Goal: Transaction & Acquisition: Purchase product/service

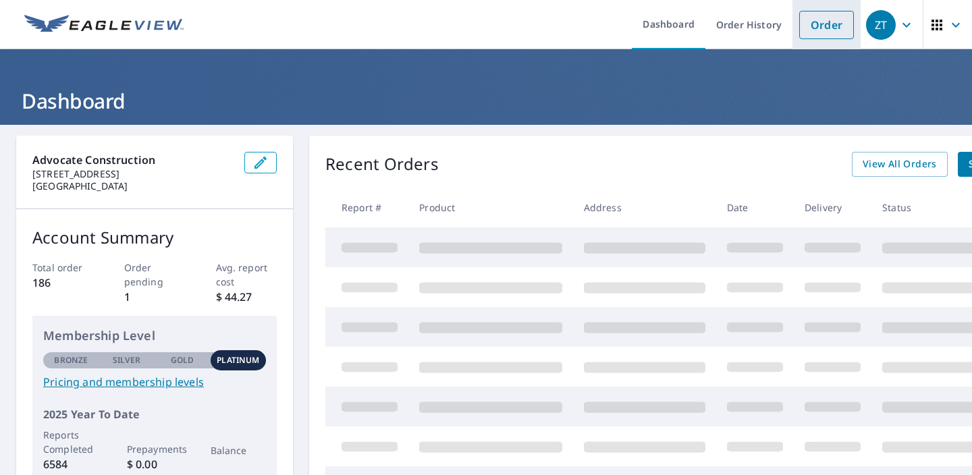
click at [823, 35] on link "Order" at bounding box center [826, 25] width 55 height 28
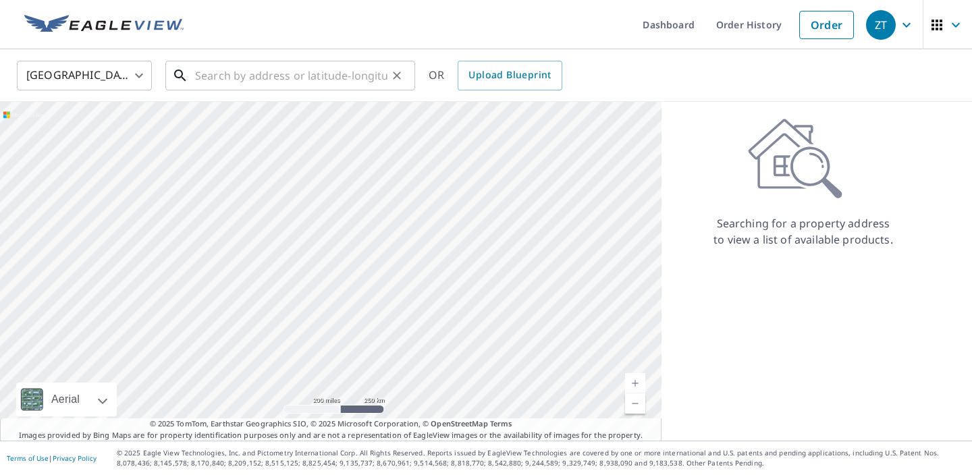
click at [331, 74] on input "text" at bounding box center [291, 76] width 192 height 38
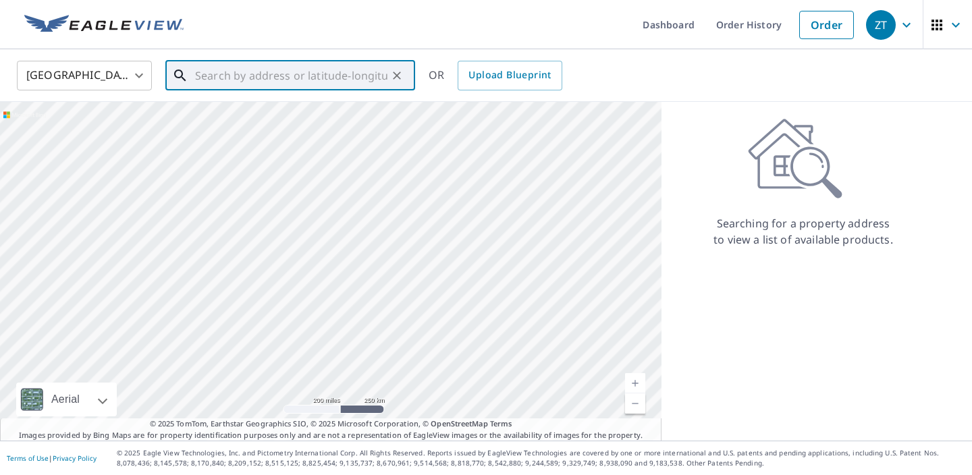
paste input "[STREET_ADDRESS][PERSON_NAME][PERSON_NAME]"
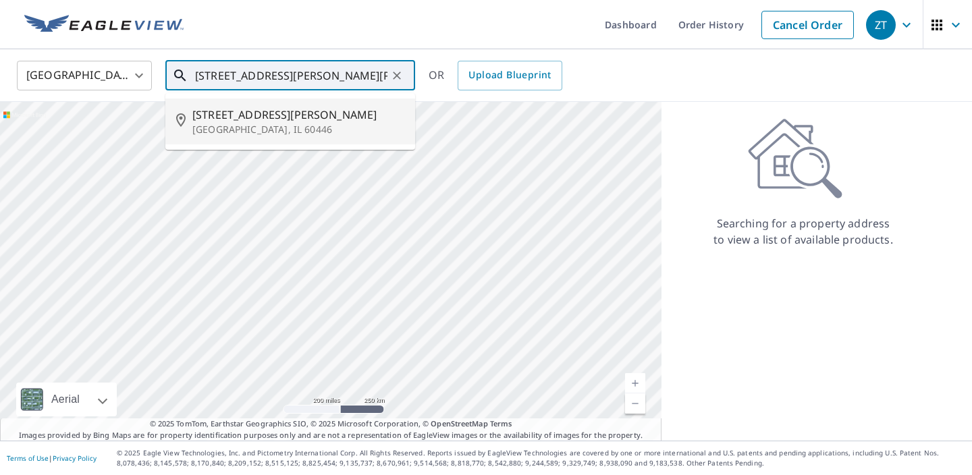
click at [243, 132] on p "[GEOGRAPHIC_DATA], IL 60446" at bounding box center [298, 129] width 212 height 13
type input "[STREET_ADDRESS][PERSON_NAME][PERSON_NAME]"
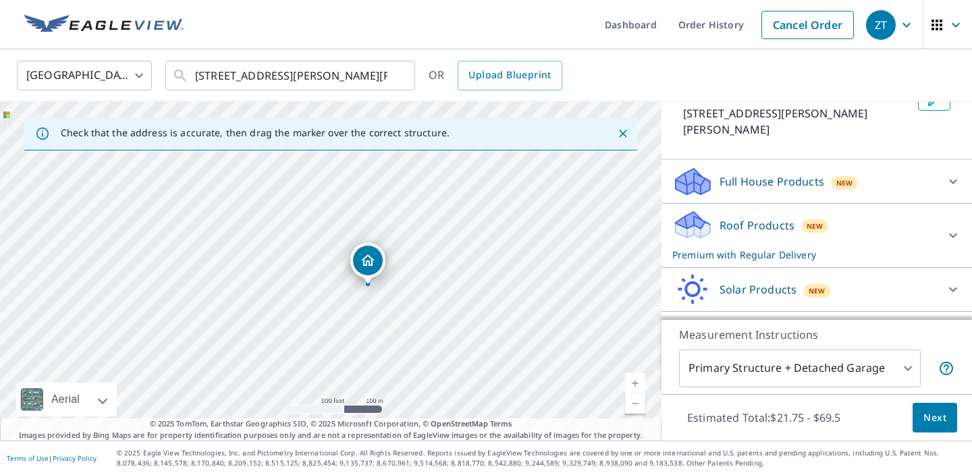
scroll to position [118, 0]
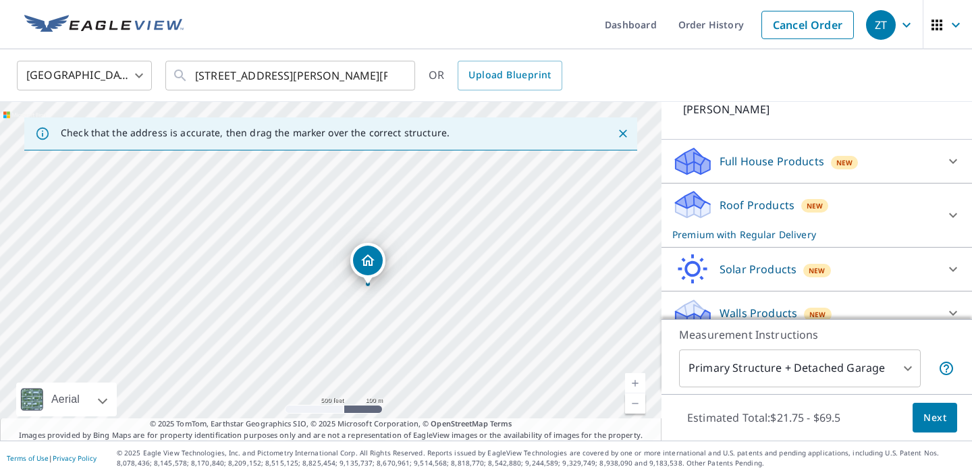
click at [937, 199] on div at bounding box center [953, 215] width 32 height 32
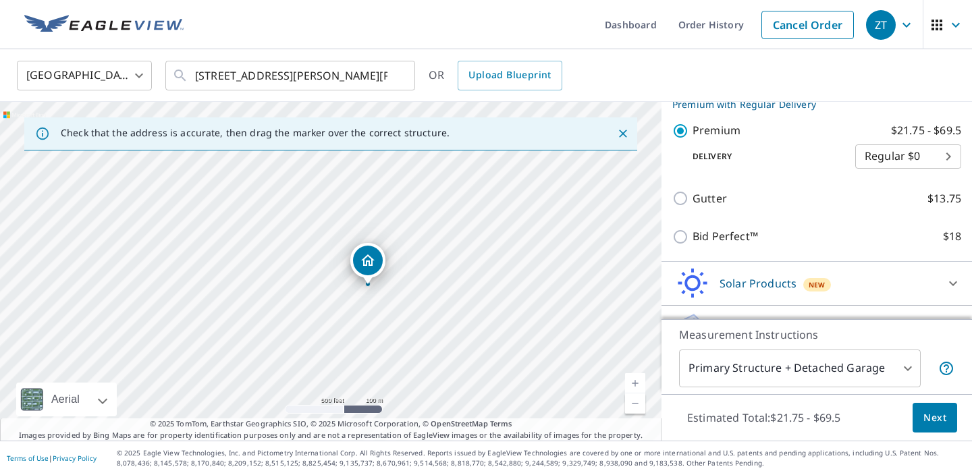
scroll to position [264, 0]
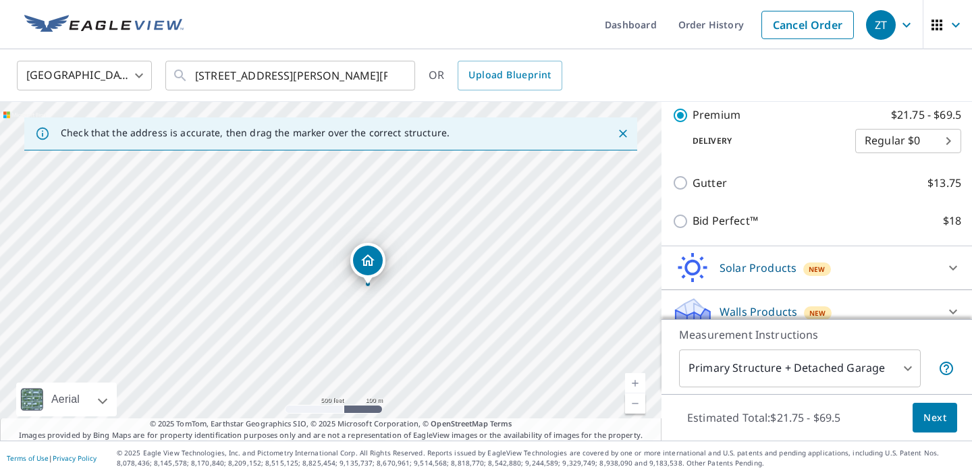
click at [919, 296] on div "Walls Products New" at bounding box center [804, 312] width 265 height 32
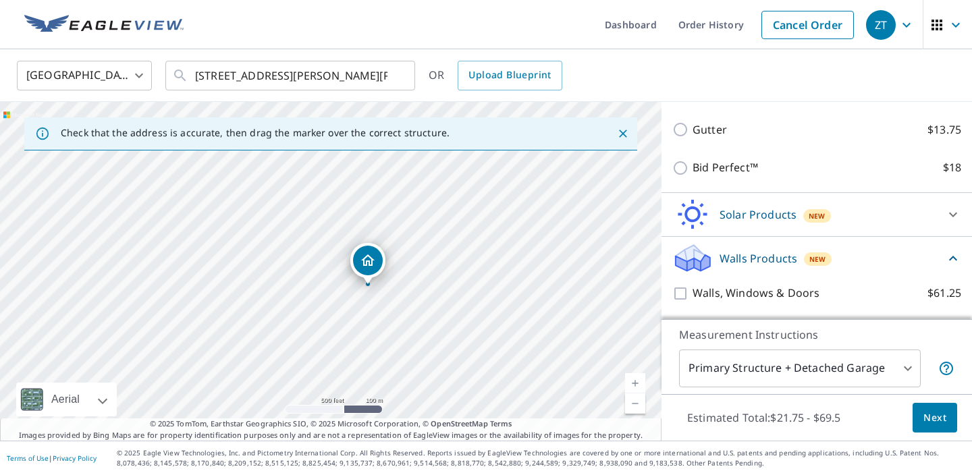
scroll to position [340, 0]
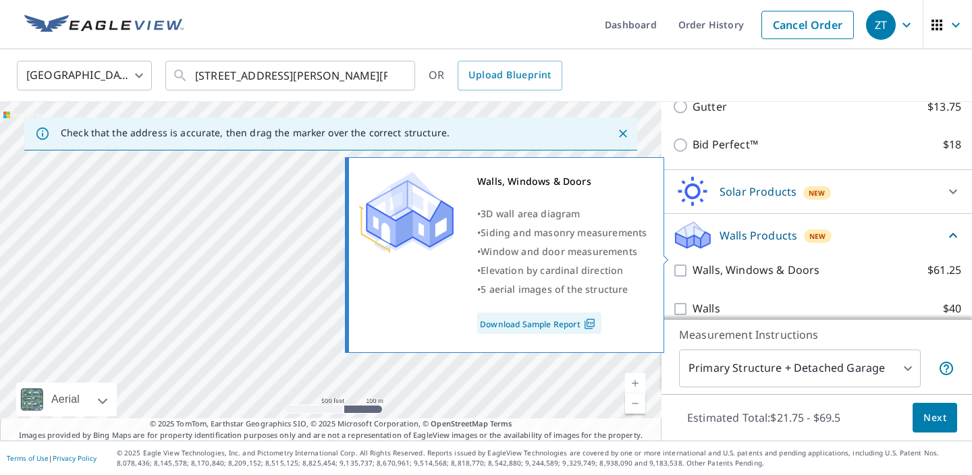
click at [679, 262] on input "Walls, Windows & Doors $61.25" at bounding box center [682, 270] width 20 height 16
checkbox input "true"
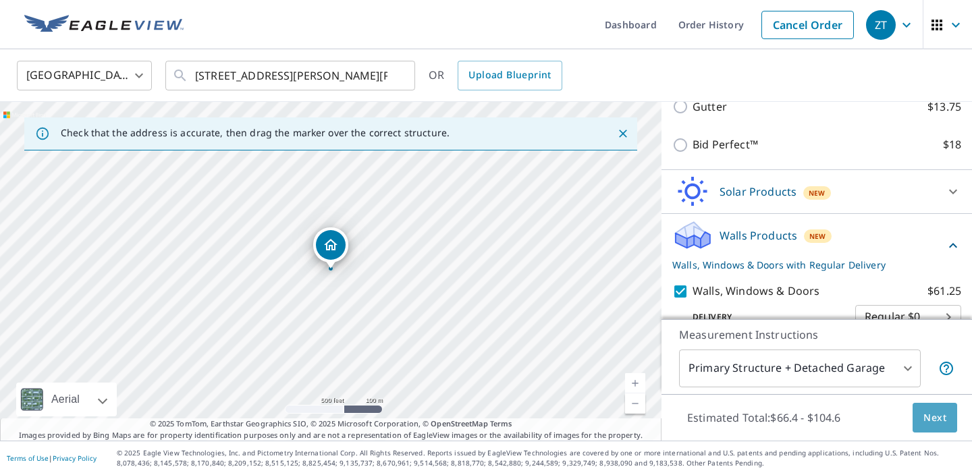
click at [924, 412] on span "Next" at bounding box center [934, 418] width 23 height 17
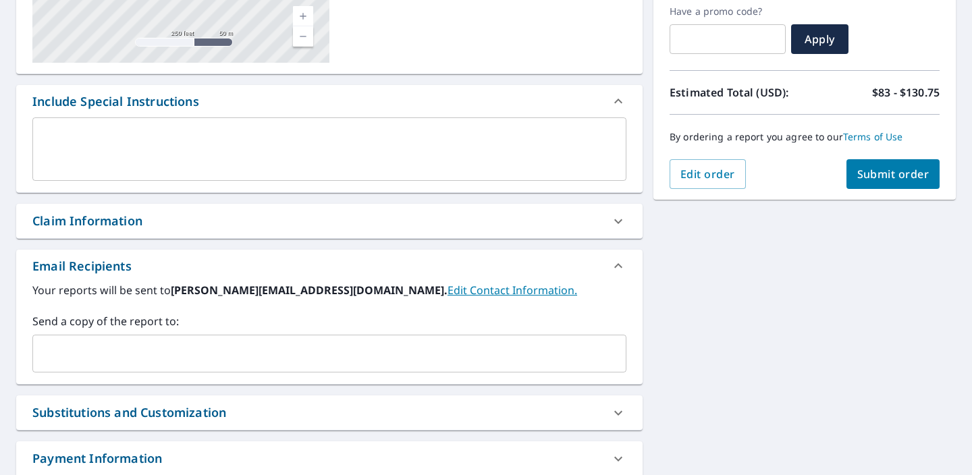
scroll to position [359, 0]
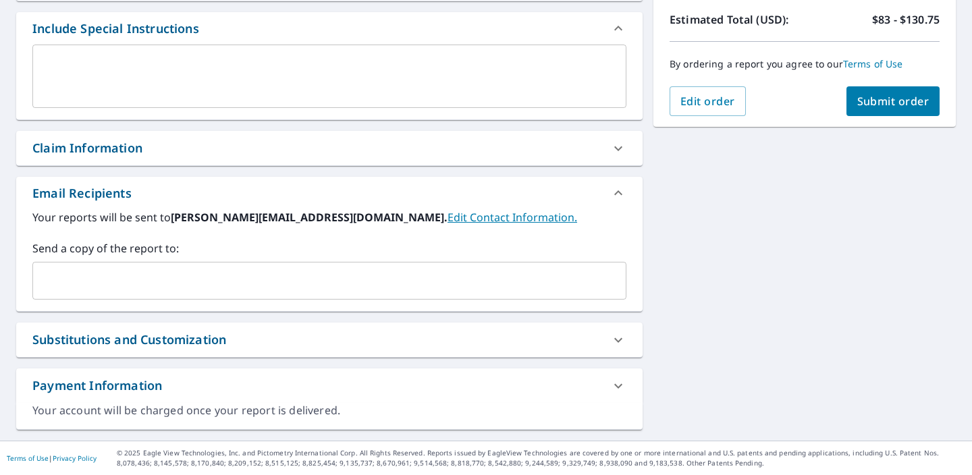
click at [171, 281] on input "text" at bounding box center [318, 281] width 561 height 26
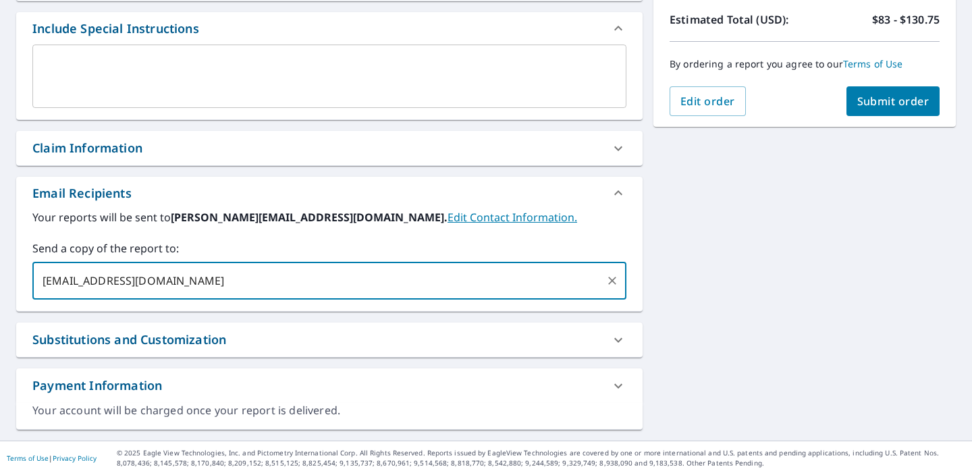
type input "[EMAIL_ADDRESS][DOMAIN_NAME]"
checkbox input "true"
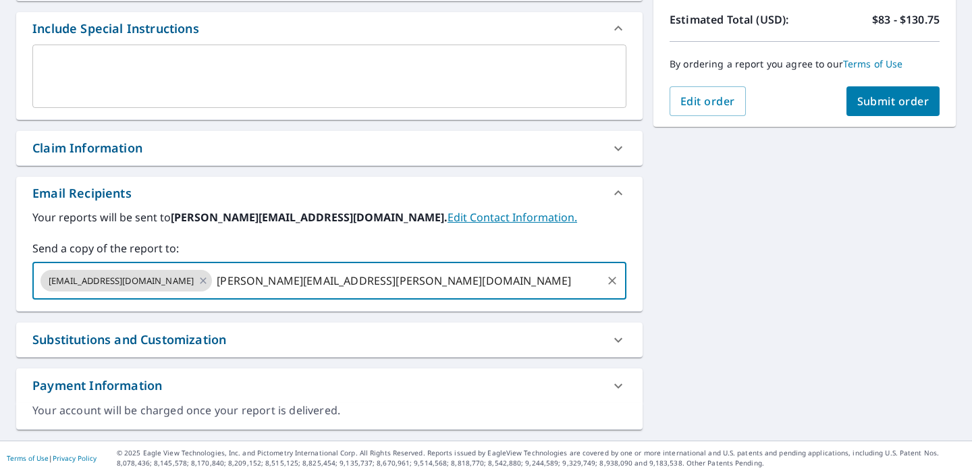
type input "[PERSON_NAME][EMAIL_ADDRESS][PERSON_NAME][DOMAIN_NAME]"
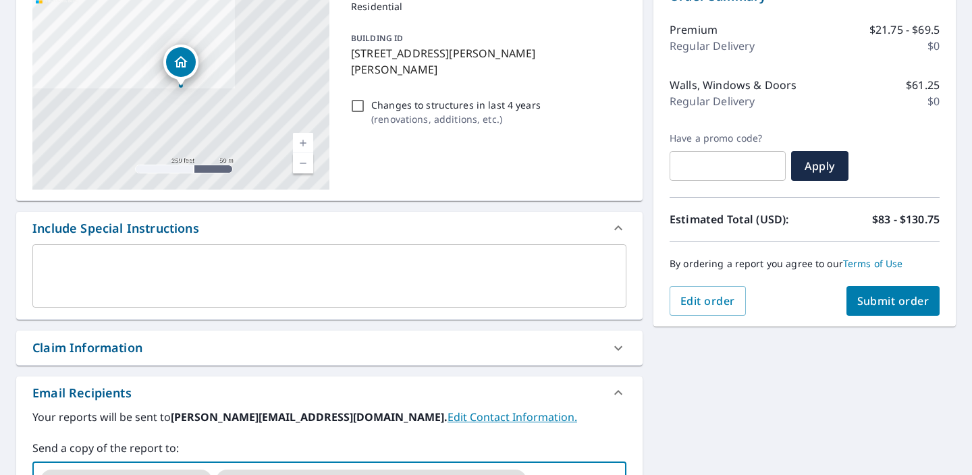
scroll to position [160, 0]
click at [897, 311] on button "Submit order" at bounding box center [893, 300] width 94 height 30
checkbox input "true"
